Goal: Task Accomplishment & Management: Manage account settings

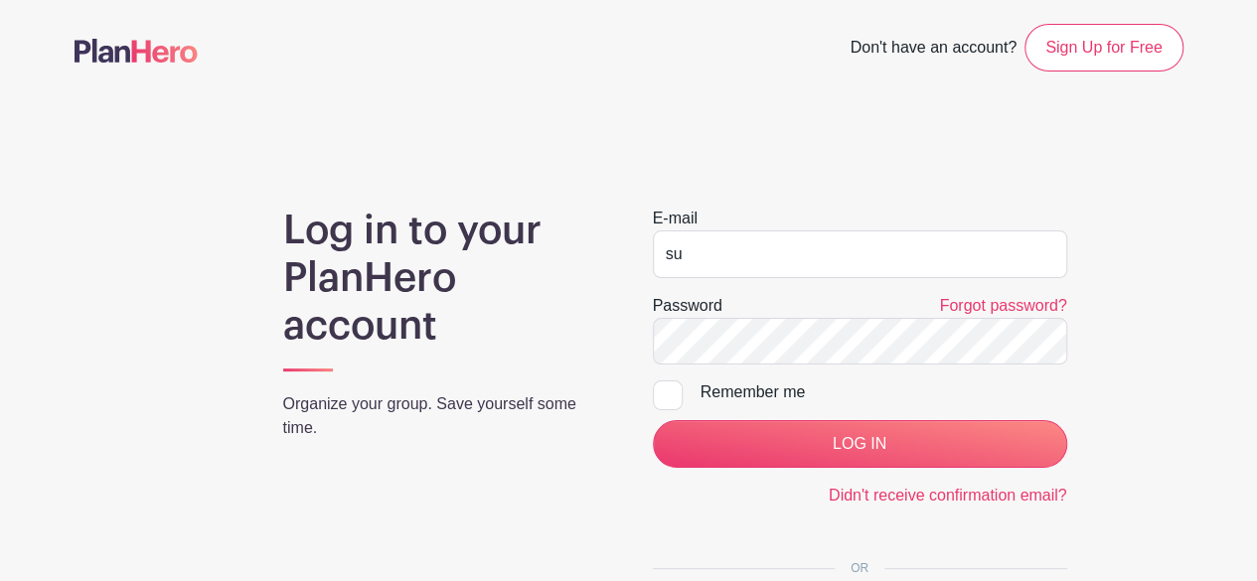
type input "s"
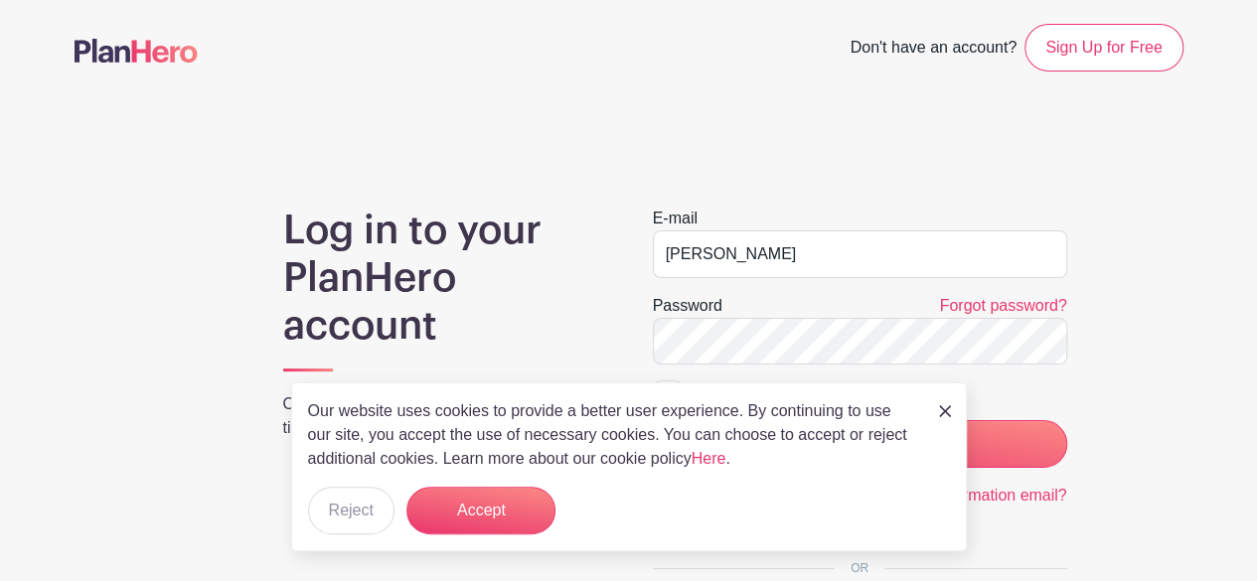
type input "[PERSON_NAME][EMAIL_ADDRESS][DOMAIN_NAME]"
click at [653, 420] on input "LOG IN" at bounding box center [860, 444] width 414 height 48
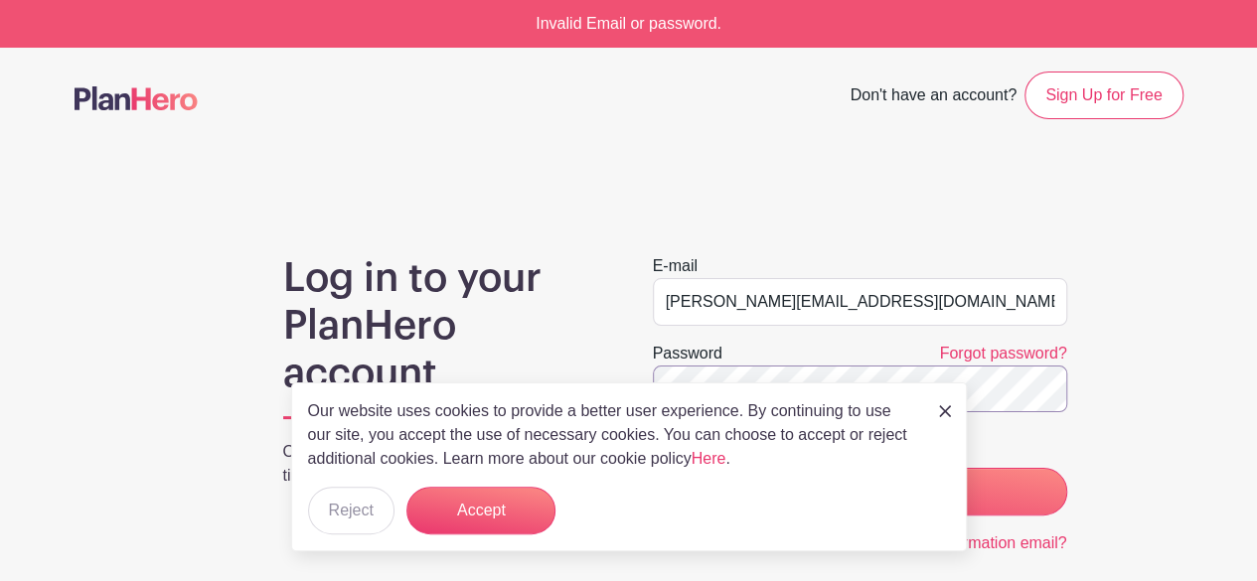
click at [653, 468] on input "LOG IN" at bounding box center [860, 492] width 414 height 48
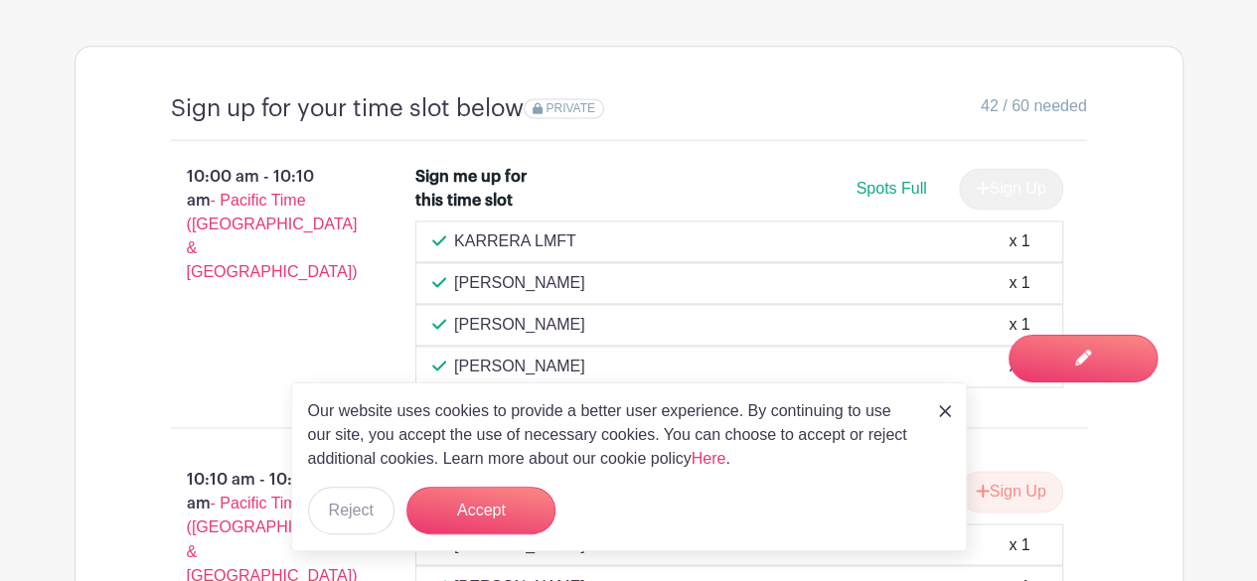
scroll to position [1211, 0]
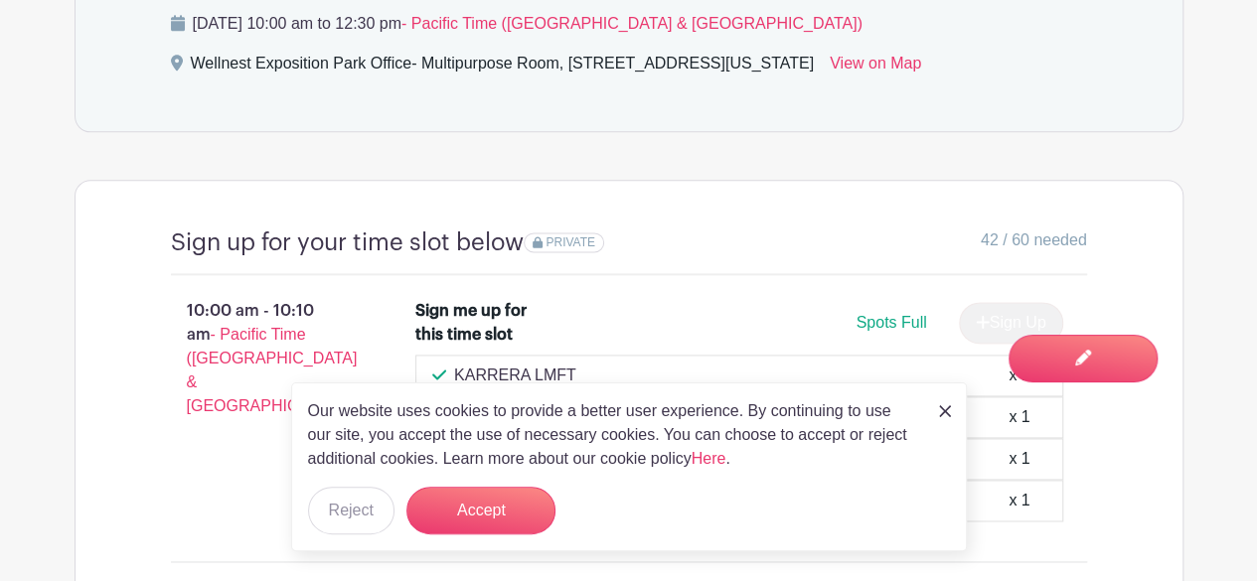
click at [946, 413] on img at bounding box center [945, 411] width 12 height 12
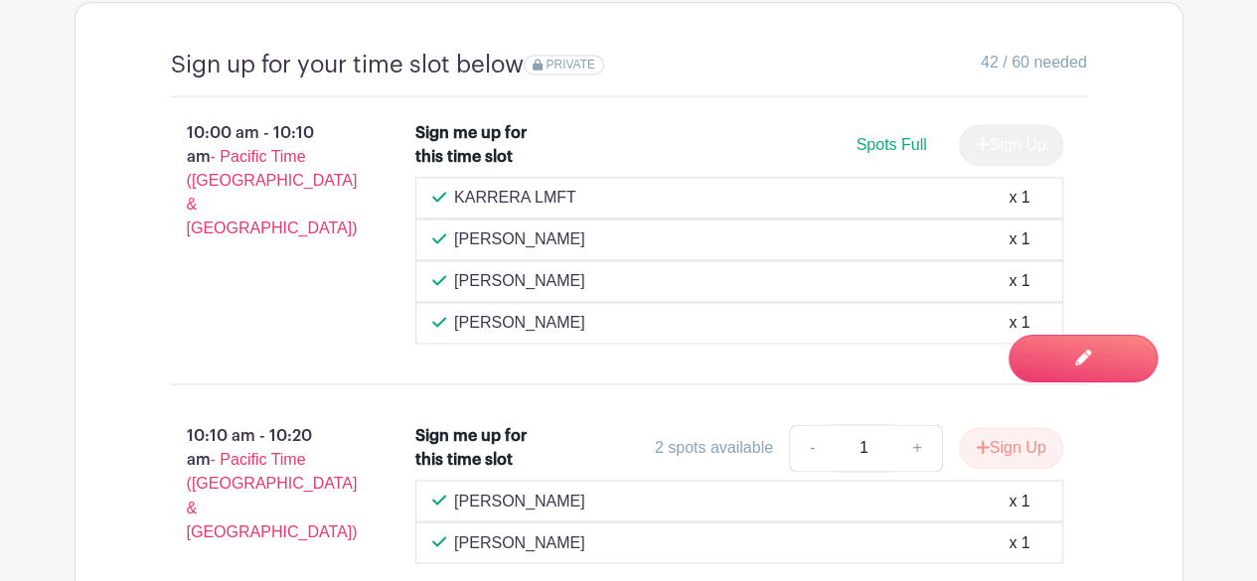
scroll to position [1387, 0]
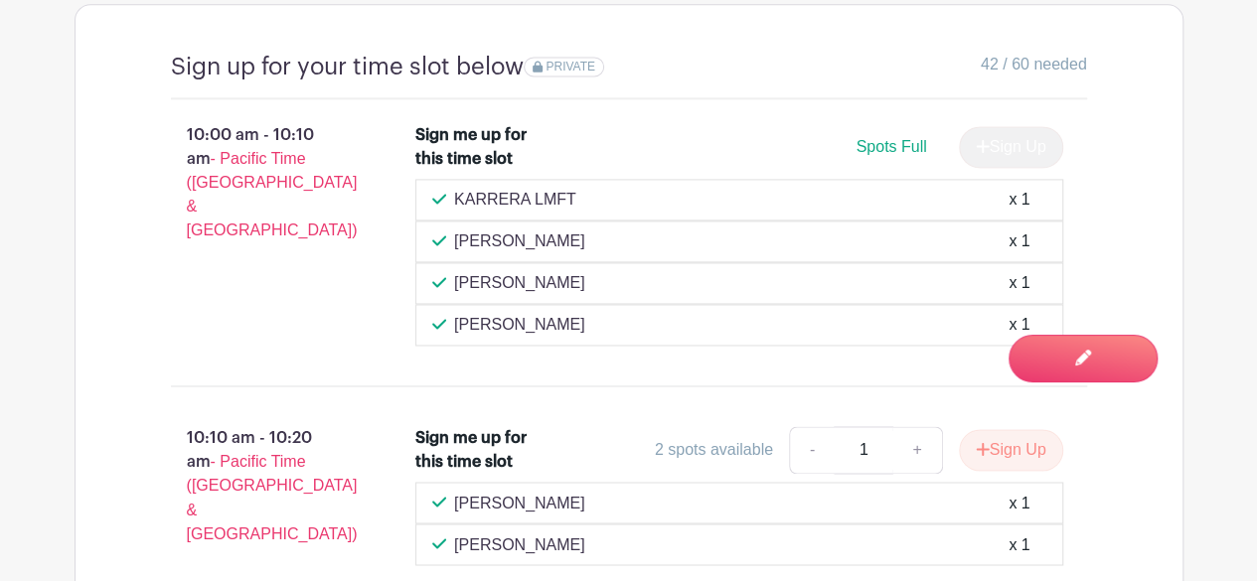
click at [556, 284] on p "[PERSON_NAME]" at bounding box center [519, 283] width 131 height 24
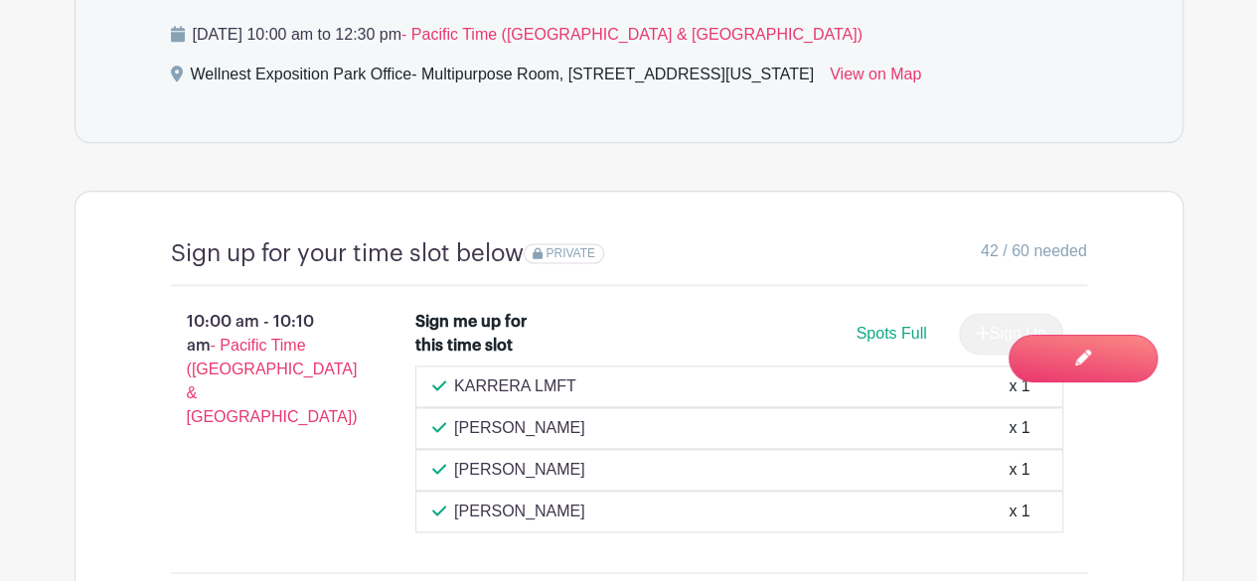
scroll to position [1323, 0]
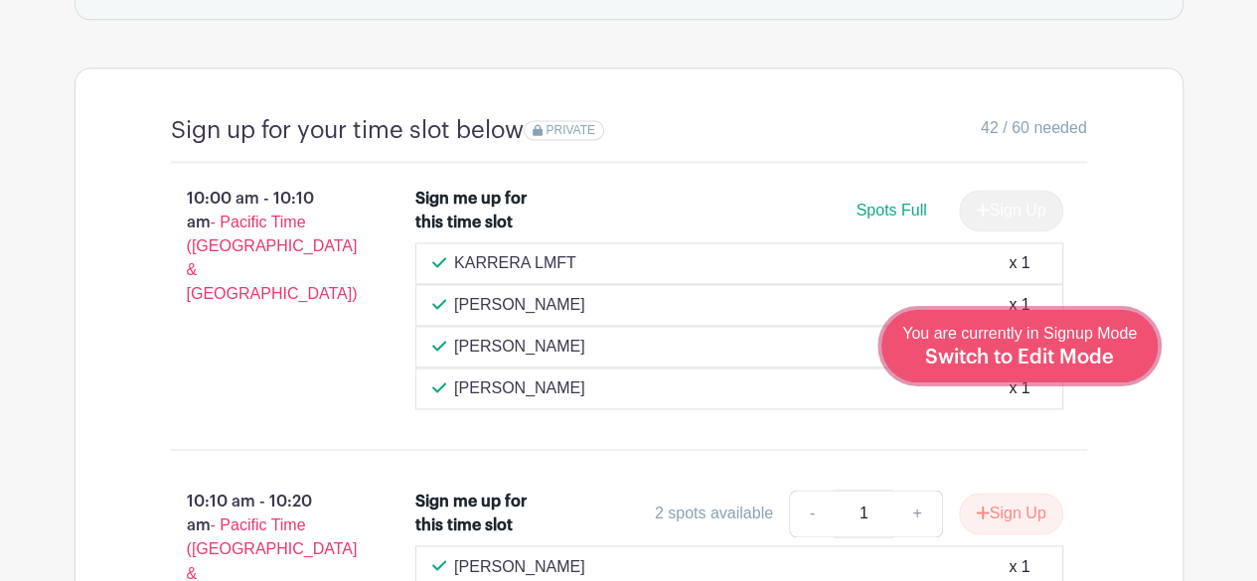
click at [1039, 368] on span "Switch to Edit Mode" at bounding box center [1019, 358] width 189 height 20
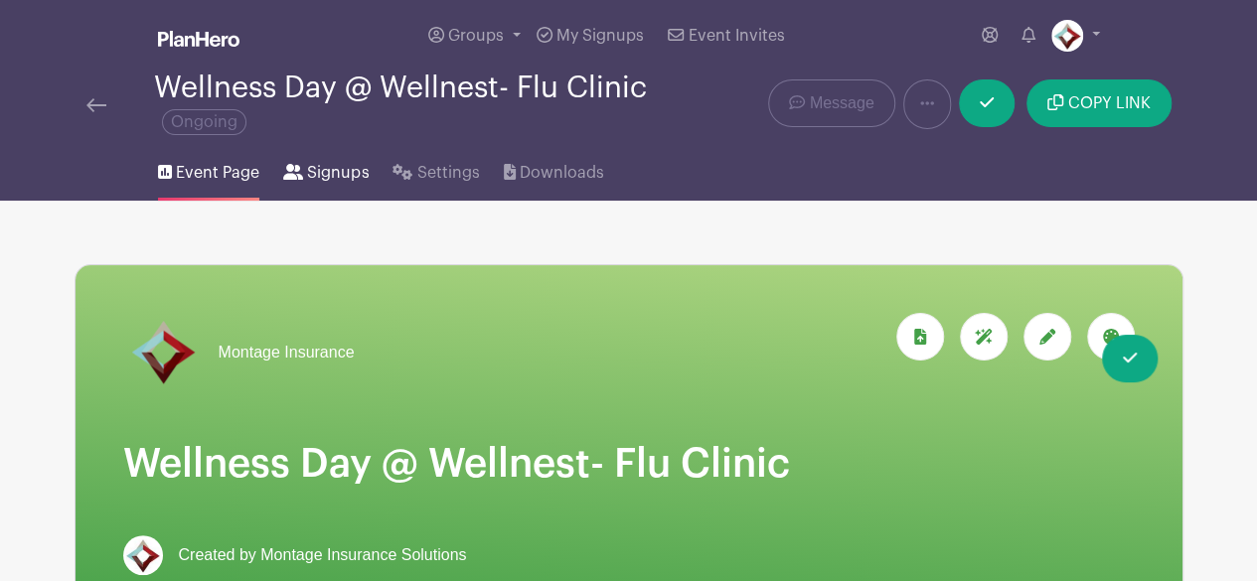
click at [334, 160] on link "Signups" at bounding box center [325, 169] width 85 height 64
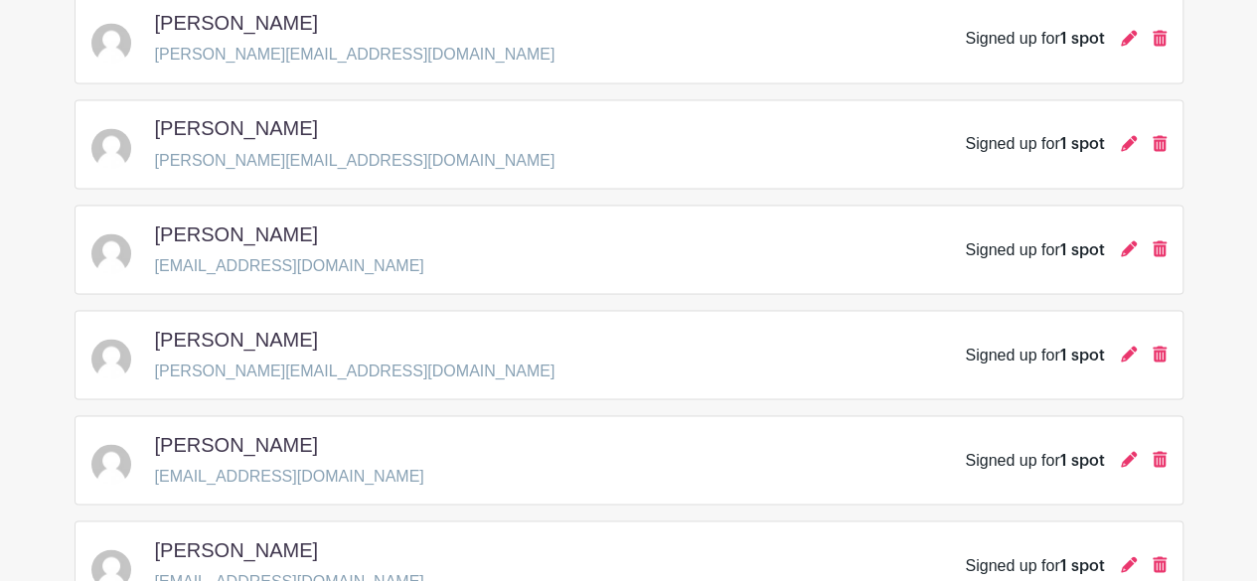
scroll to position [1733, 0]
click at [1165, 241] on icon at bounding box center [1159, 249] width 14 height 16
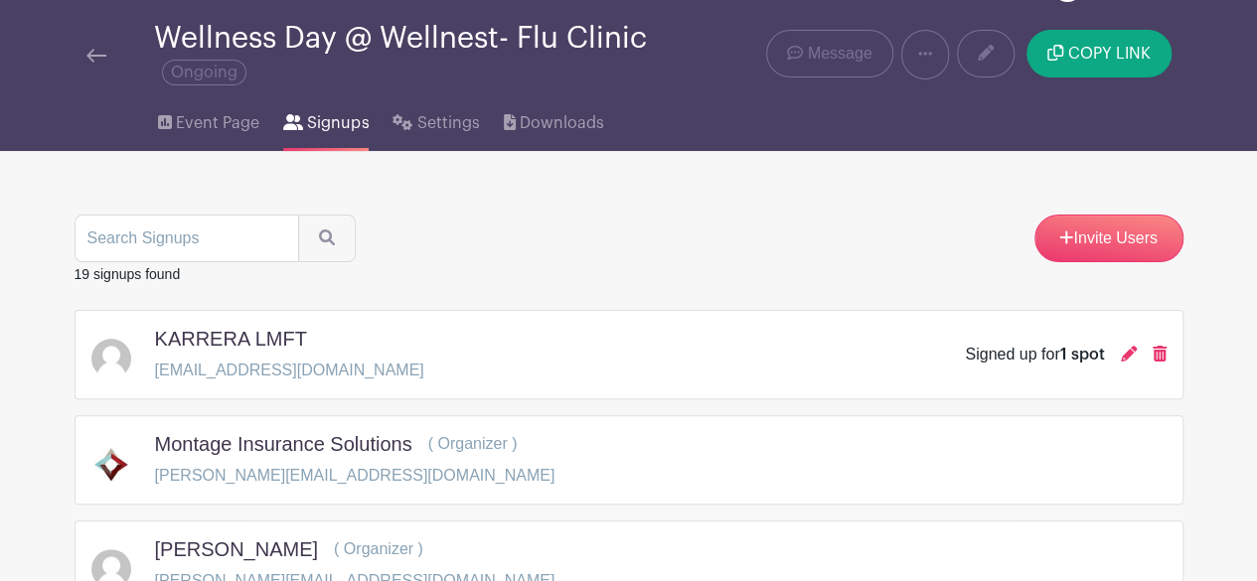
scroll to position [0, 0]
